Goal: Navigation & Orientation: Find specific page/section

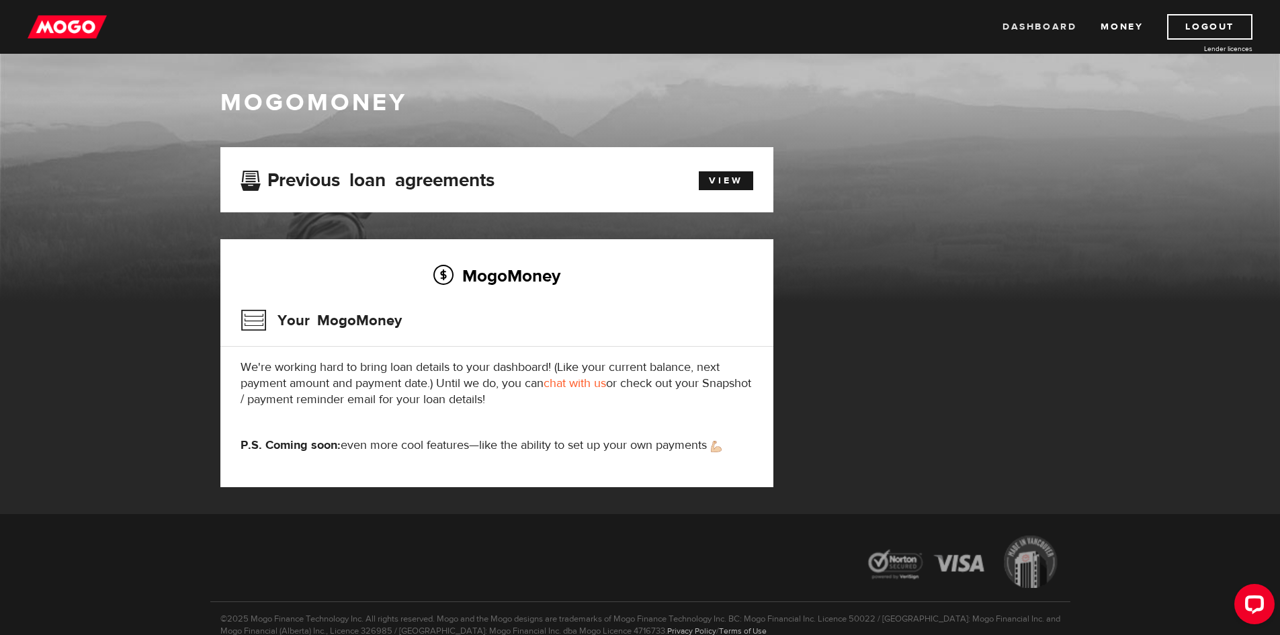
click at [1041, 24] on link "Dashboard" at bounding box center [1039, 27] width 74 height 26
click at [720, 175] on link "View" at bounding box center [726, 180] width 54 height 19
